Goal: Navigation & Orientation: Find specific page/section

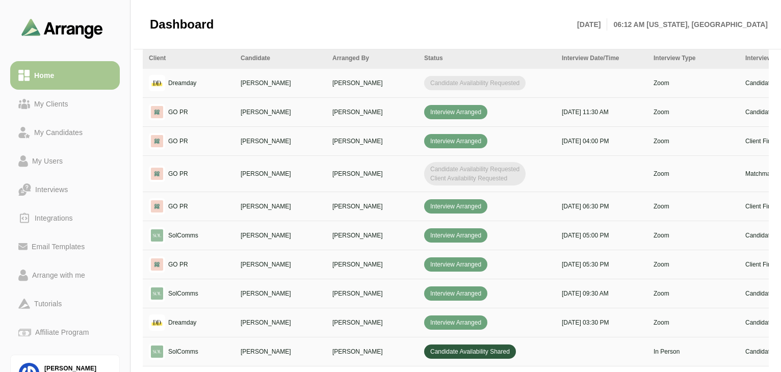
scroll to position [409, 0]
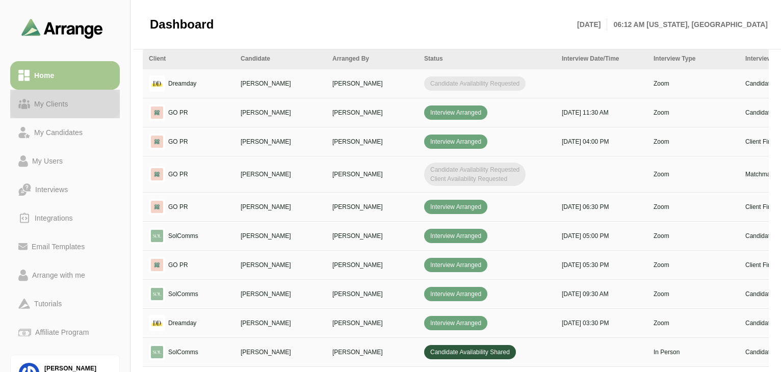
click at [55, 98] on div "My Clients" at bounding box center [51, 104] width 42 height 12
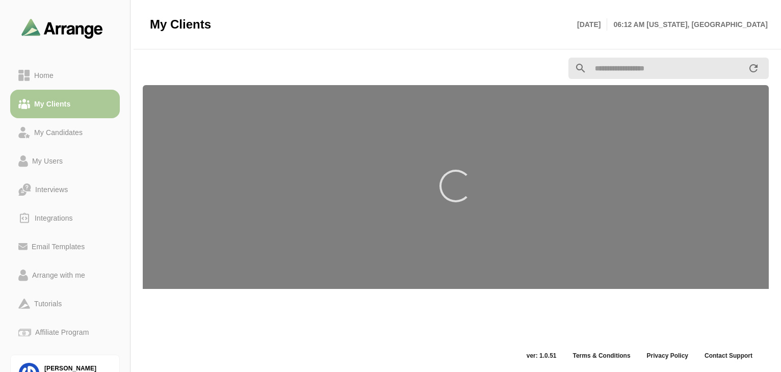
scroll to position [4, 0]
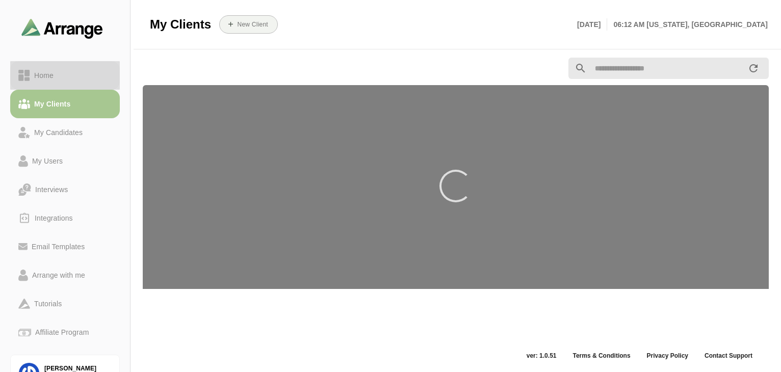
click at [48, 68] on link "Home" at bounding box center [65, 75] width 110 height 29
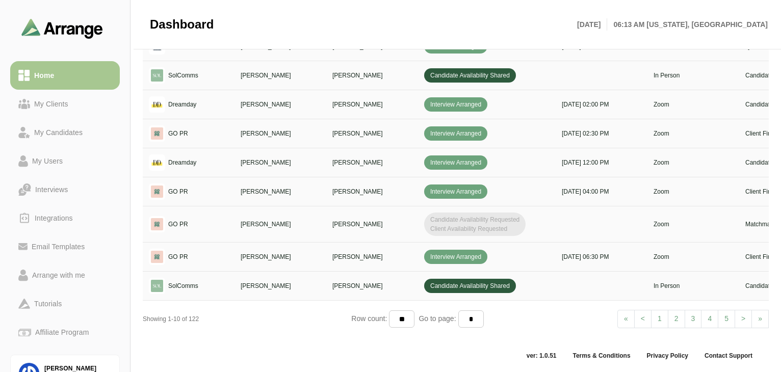
scroll to position [479, 0]
click at [739, 315] on link "> Next" at bounding box center [743, 319] width 17 height 18
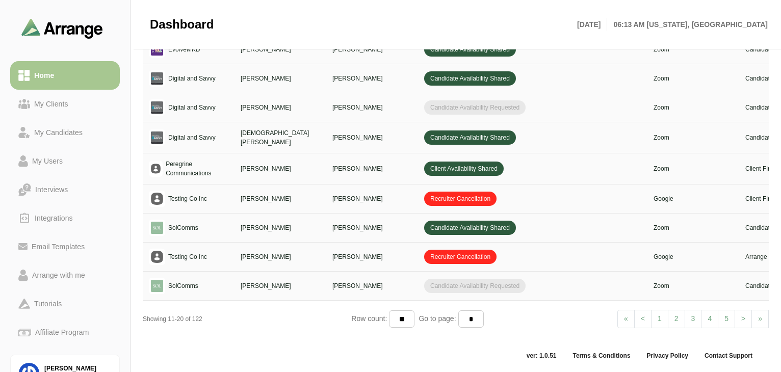
scroll to position [475, 0]
click at [647, 316] on link "< Prev" at bounding box center [642, 319] width 17 height 18
select select "*"
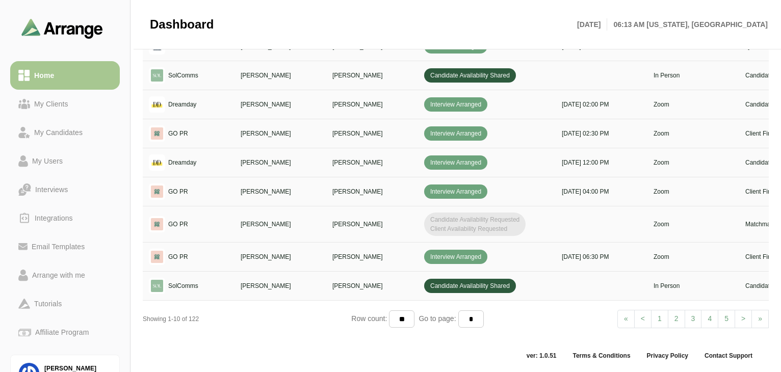
scroll to position [0, 370]
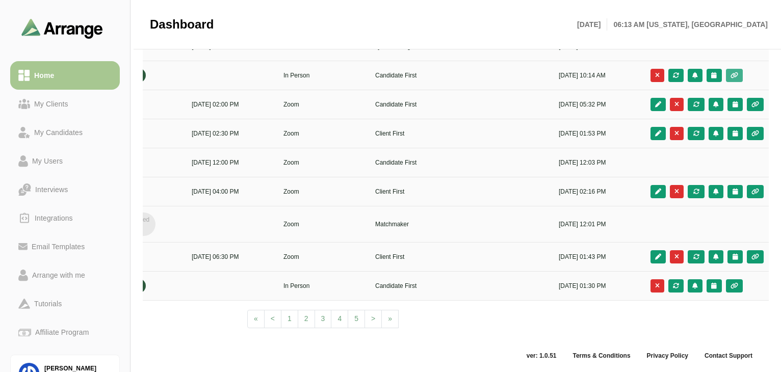
click at [737, 79] on button "button" at bounding box center [734, 75] width 17 height 13
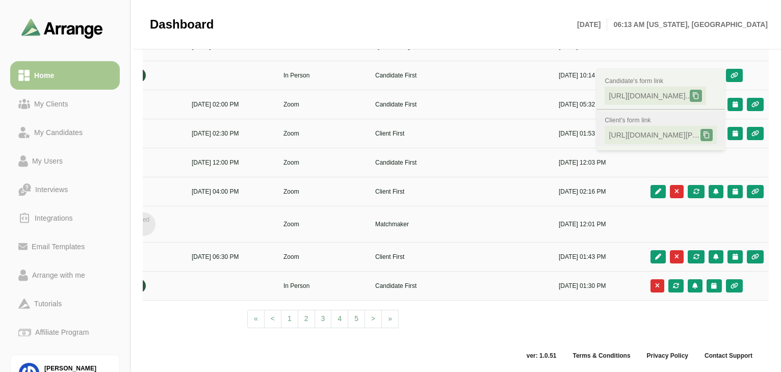
click at [659, 136] on span "[URL][DOMAIN_NAME][PERSON_NAME].." at bounding box center [655, 135] width 92 height 10
